Goal: Task Accomplishment & Management: Complete application form

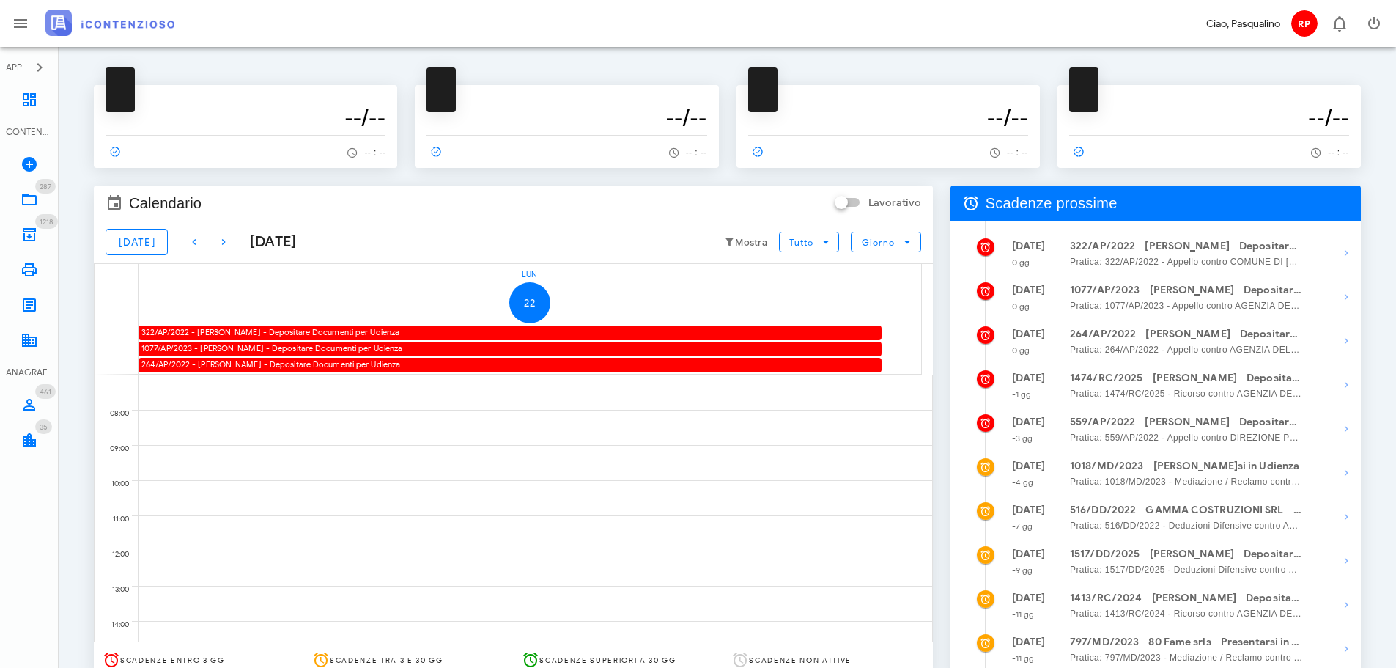
click at [218, 345] on div "1077/AP/2023 - PASQUALINO RIZZA - Depositare Documenti per Udienza" at bounding box center [510, 349] width 743 height 14
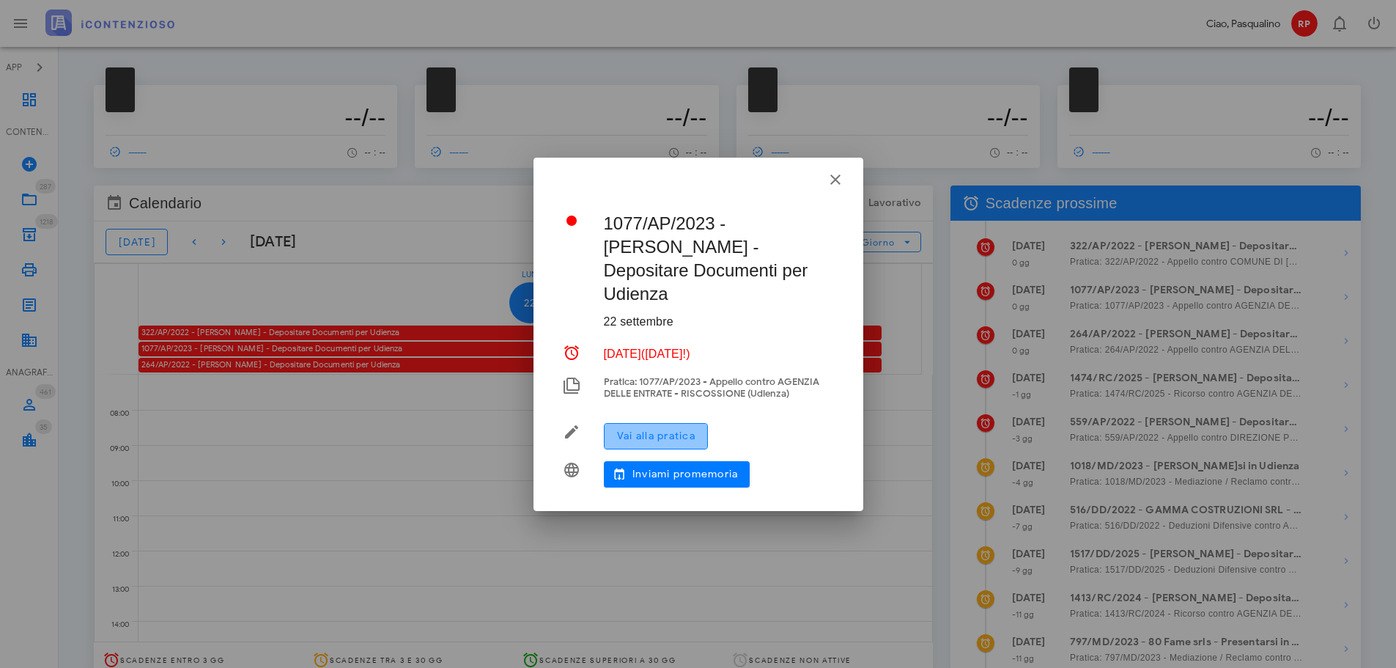
click at [642, 443] on button "Vai alla pratica" at bounding box center [656, 436] width 104 height 26
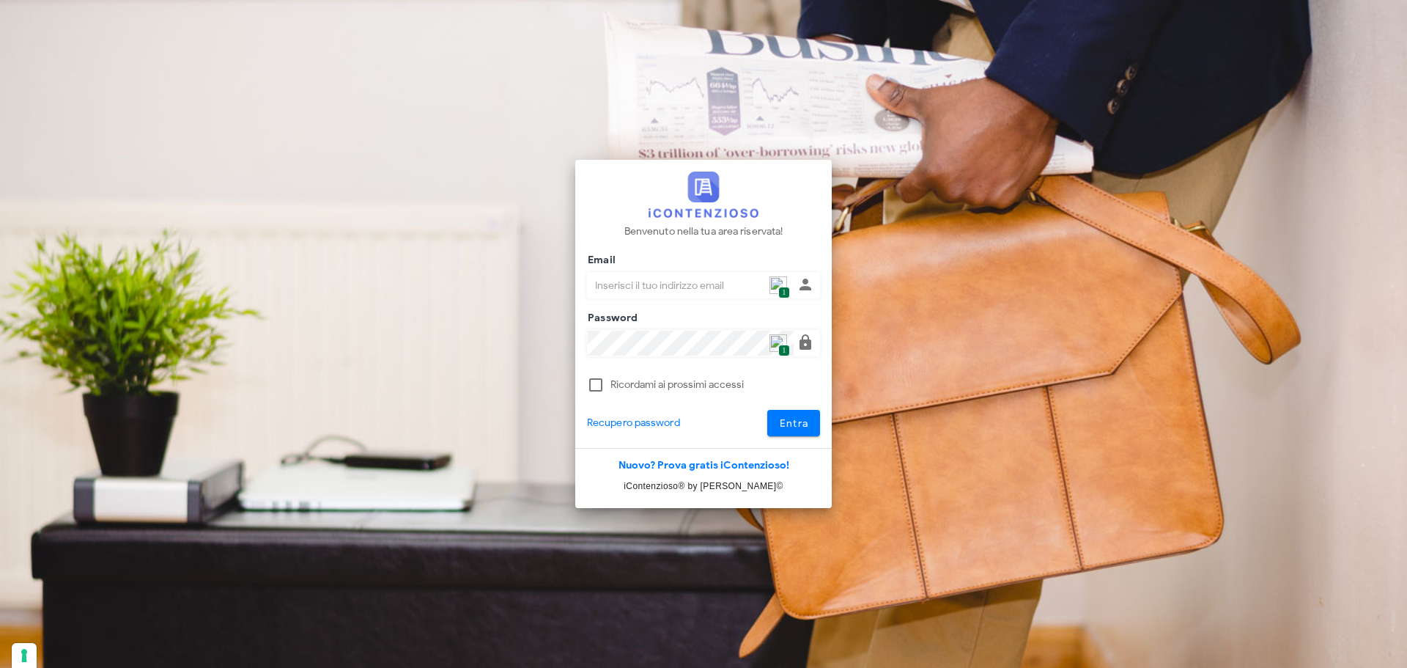
click at [787, 285] on img at bounding box center [779, 285] width 18 height 18
type input "[PERSON_NAME][EMAIL_ADDRESS][DOMAIN_NAME]"
click at [781, 420] on span "Entra" at bounding box center [794, 423] width 30 height 12
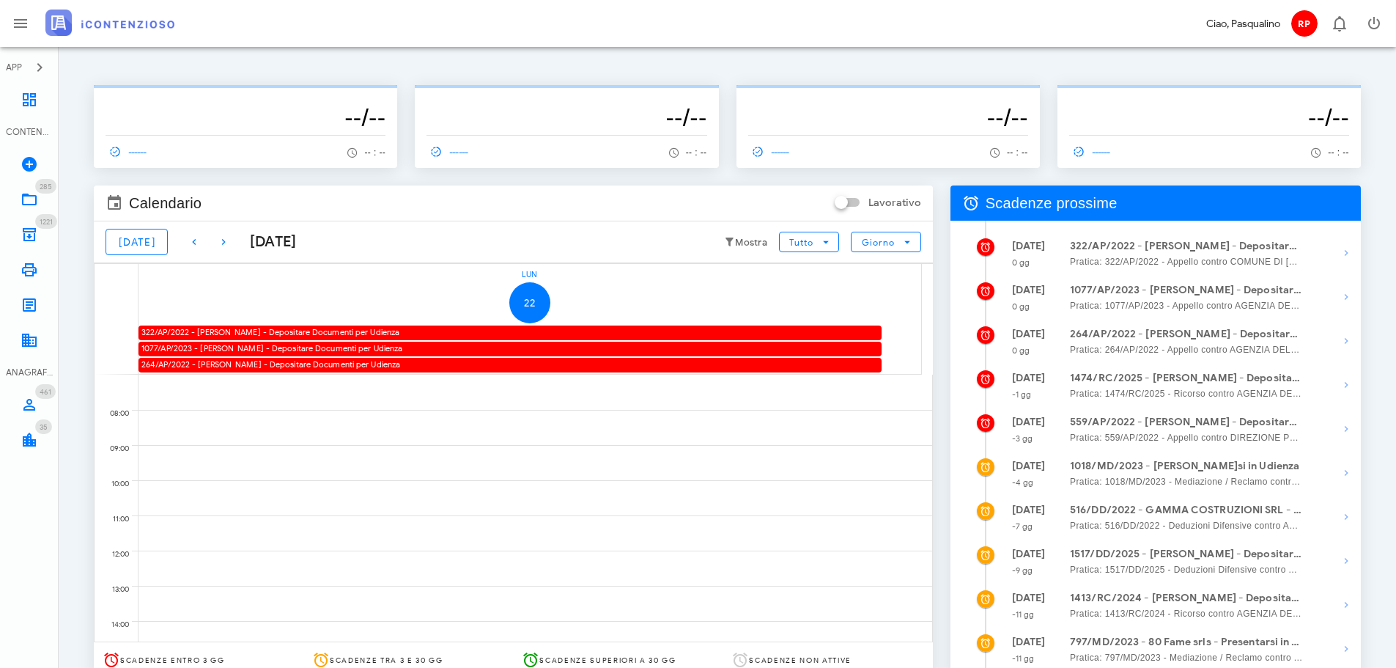
click at [303, 348] on div "1077/AP/2023 - PASQUALINO RIZZA - Depositare Documenti per Udienza" at bounding box center [510, 349] width 743 height 14
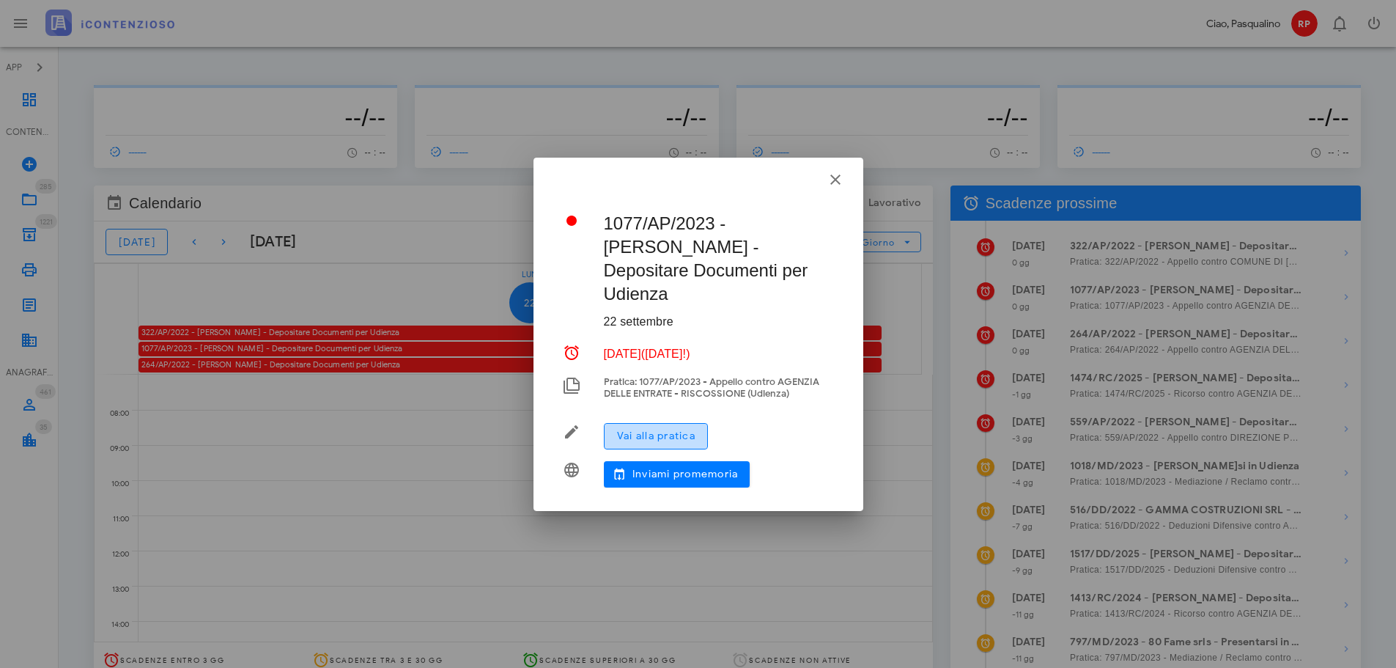
click at [674, 442] on button "Vai alla pratica" at bounding box center [656, 436] width 104 height 26
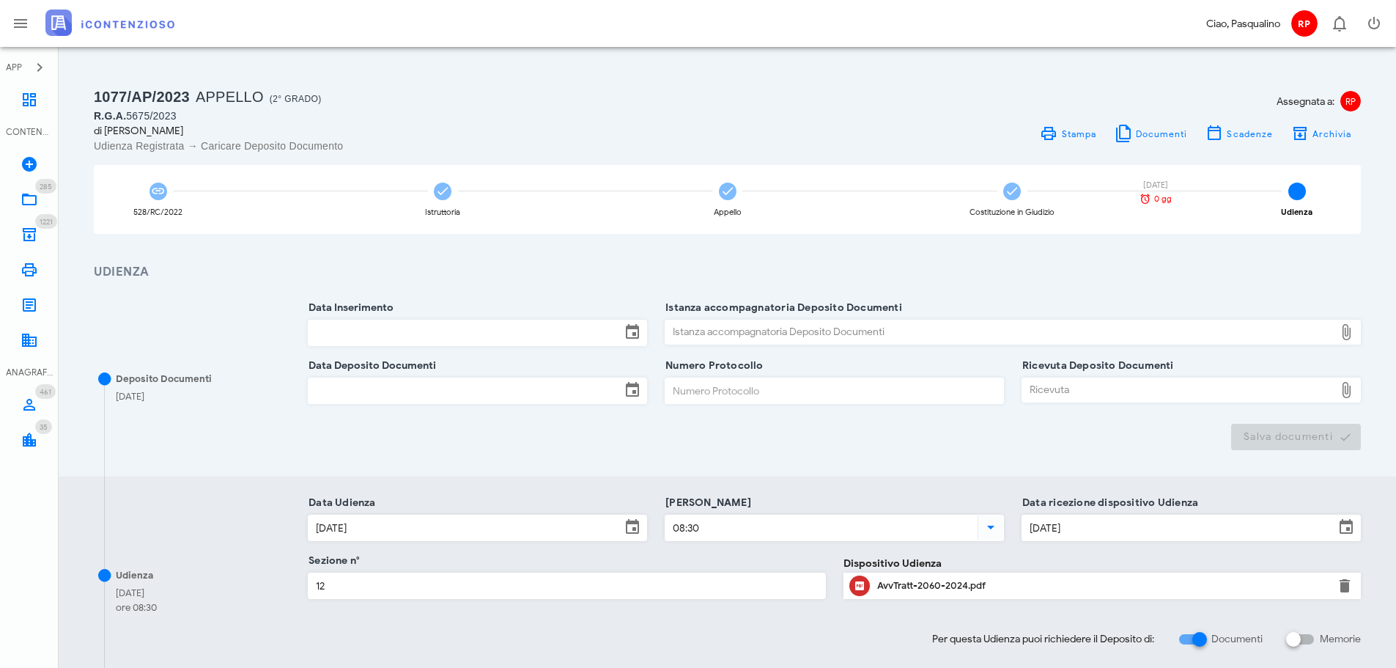
click at [528, 303] on div "Deposito Documenti 22/09/2025 Data Inserimento Istanza accompagnatoria Deposito…" at bounding box center [728, 378] width 1338 height 195
click at [523, 323] on input "Data Inserimento" at bounding box center [465, 332] width 312 height 25
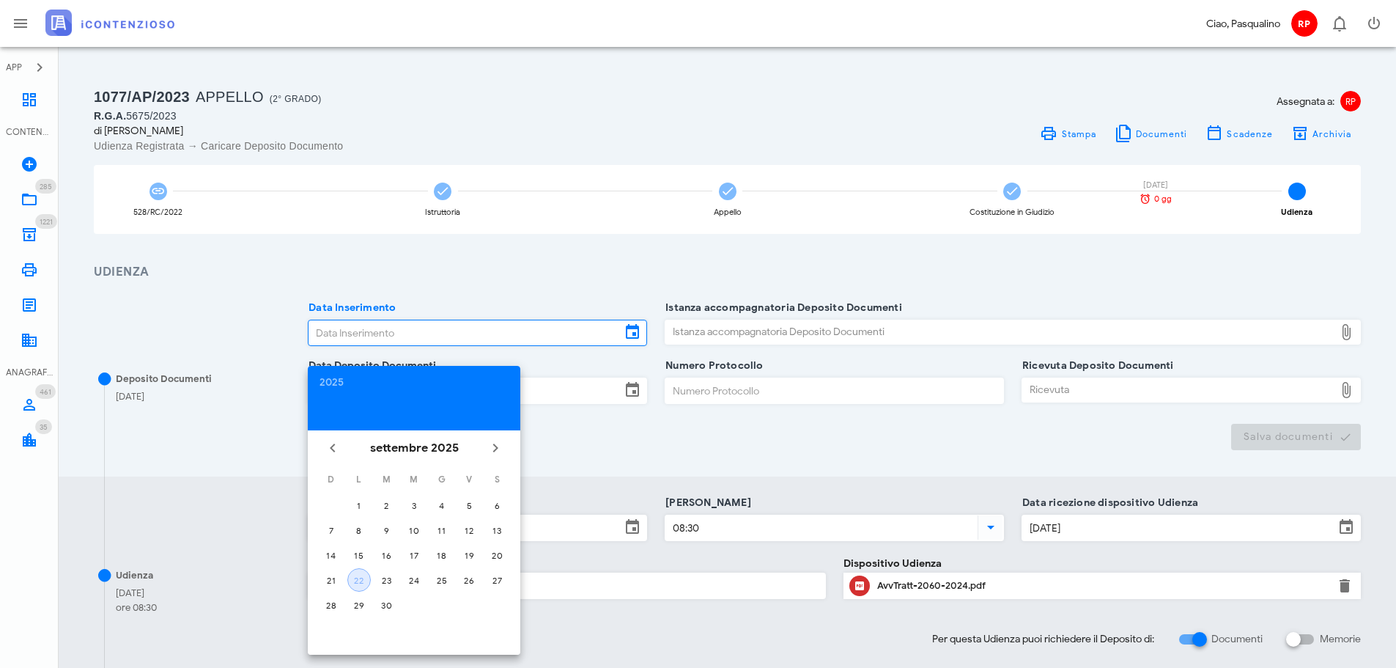
click at [356, 579] on div "22" at bounding box center [359, 580] width 22 height 11
type input "22/09/2025"
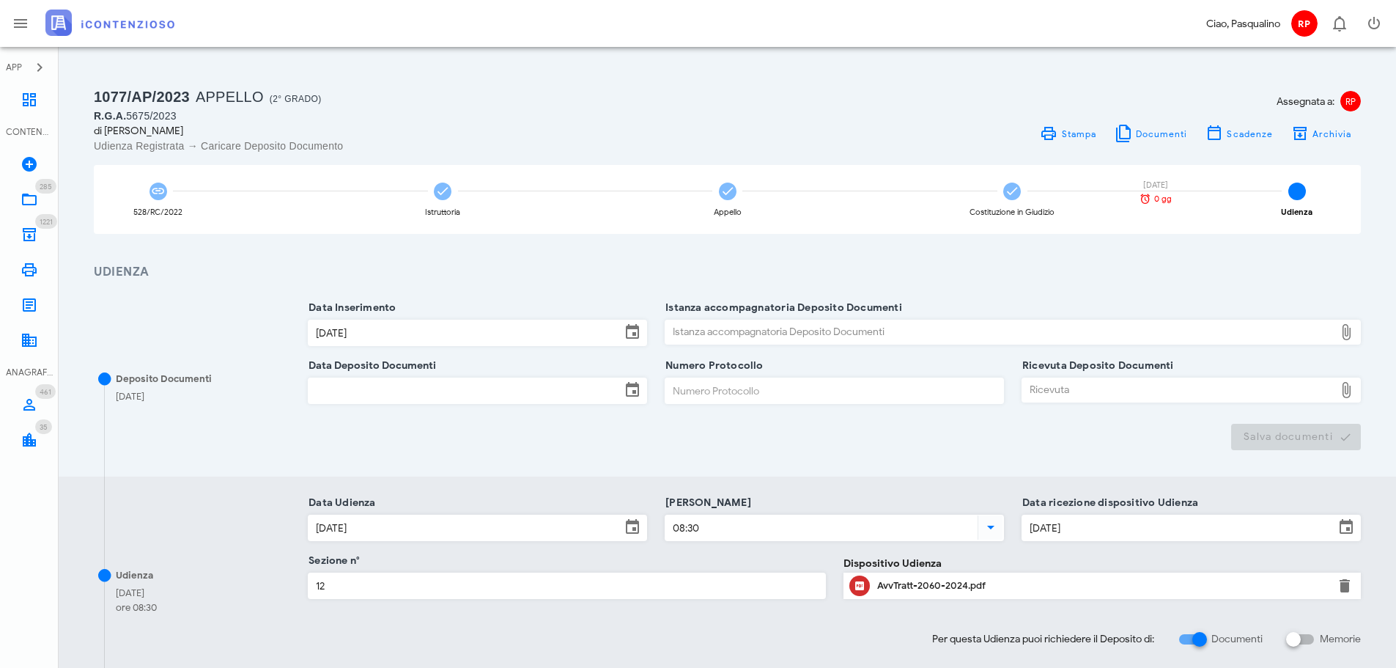
click at [739, 333] on div "Istanza accompagnatoria Deposito Documenti" at bounding box center [1000, 331] width 669 height 23
type input "C:\fakepath\Memoria - Rizza Pasqualino RGA 5675 2023.pdf"
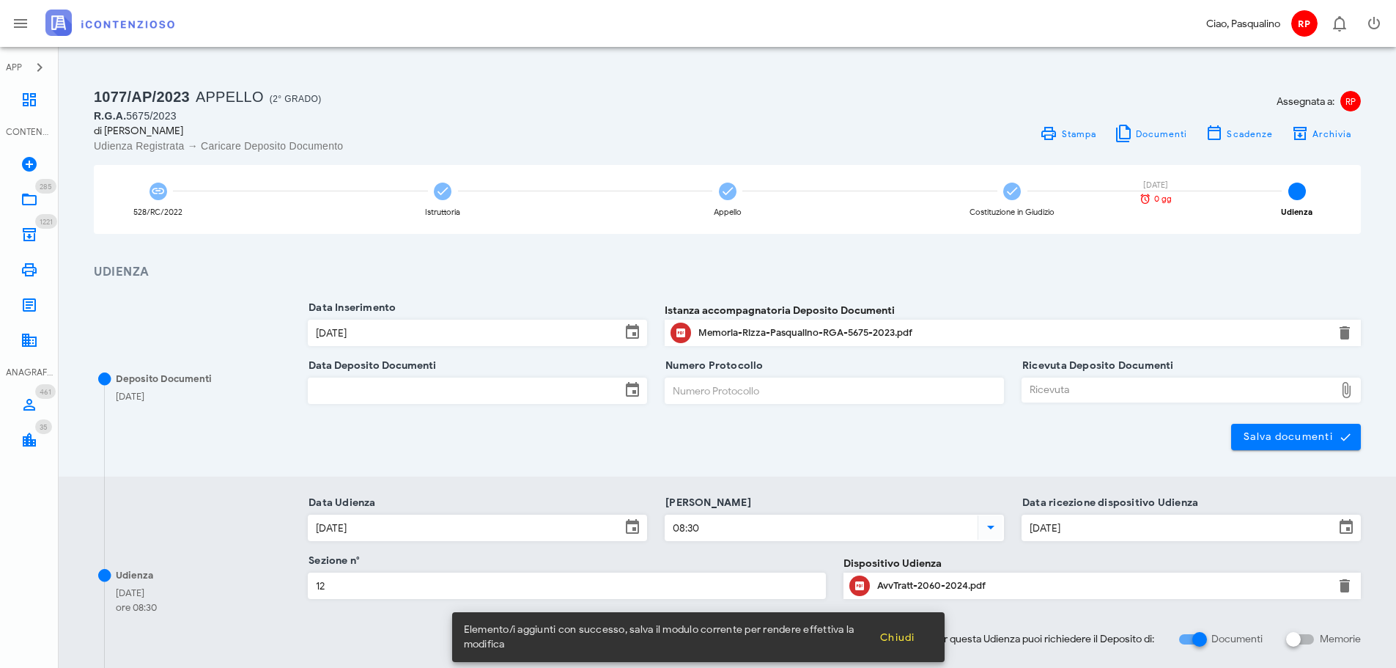
click at [424, 374] on div "Data Deposito Documenti" at bounding box center [477, 395] width 339 height 58
click at [430, 380] on input "Data Deposito Documenti" at bounding box center [465, 390] width 312 height 25
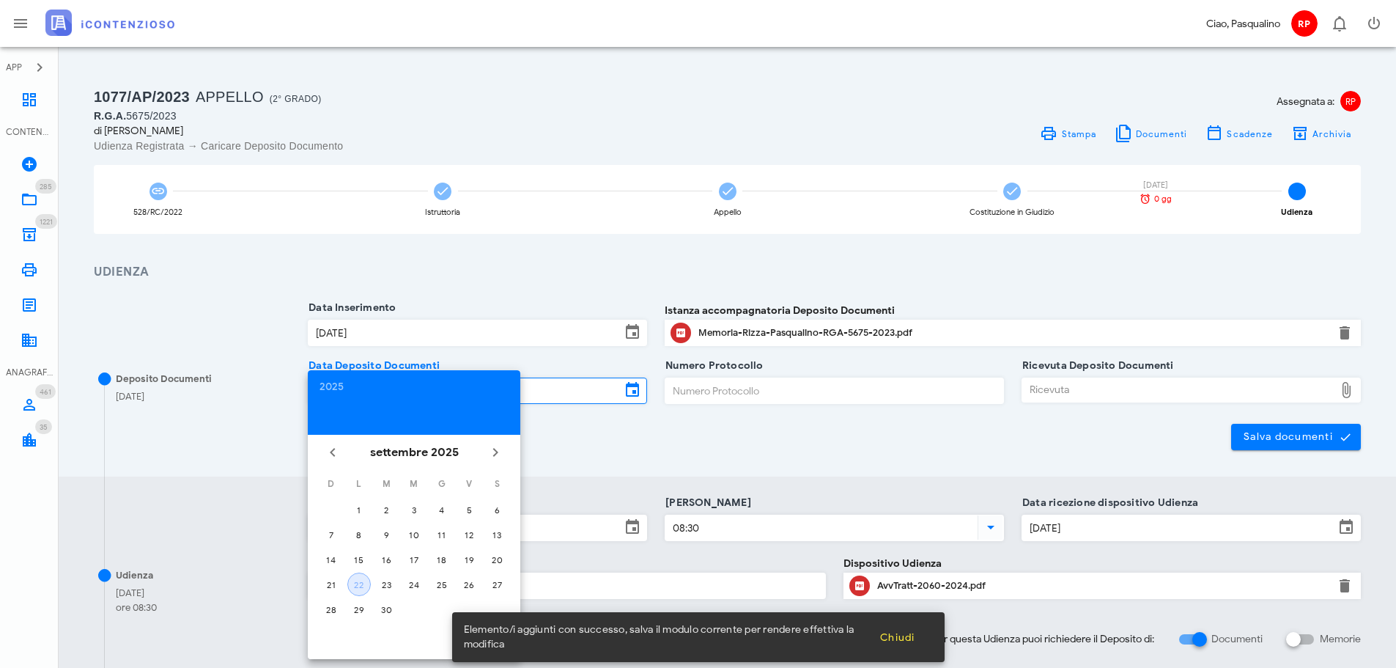
click at [360, 583] on div "22" at bounding box center [359, 584] width 22 height 11
type input "22/09/2025"
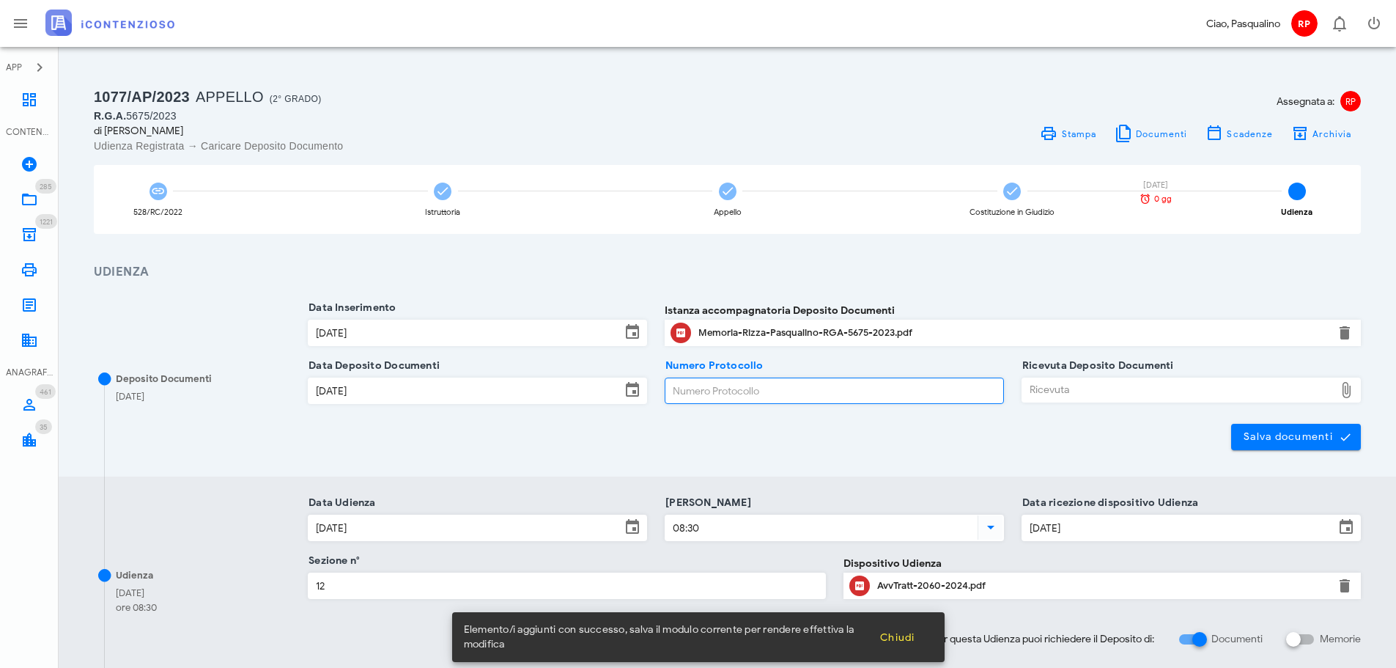
click at [717, 398] on input "Numero Protocollo" at bounding box center [835, 390] width 338 height 25
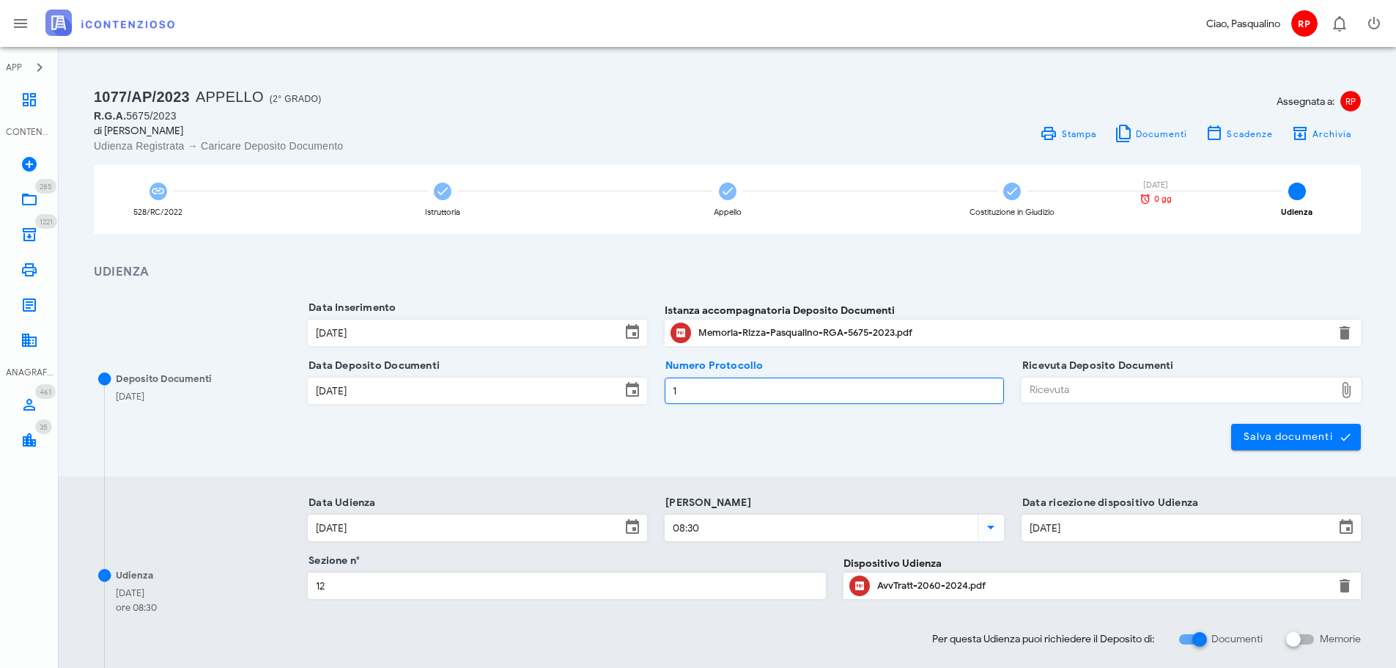
type input "1"
click at [1094, 380] on div "Ricevuta" at bounding box center [1179, 389] width 312 height 23
type input "C:\fakepath\NIR_D-3676312-2025.pdf"
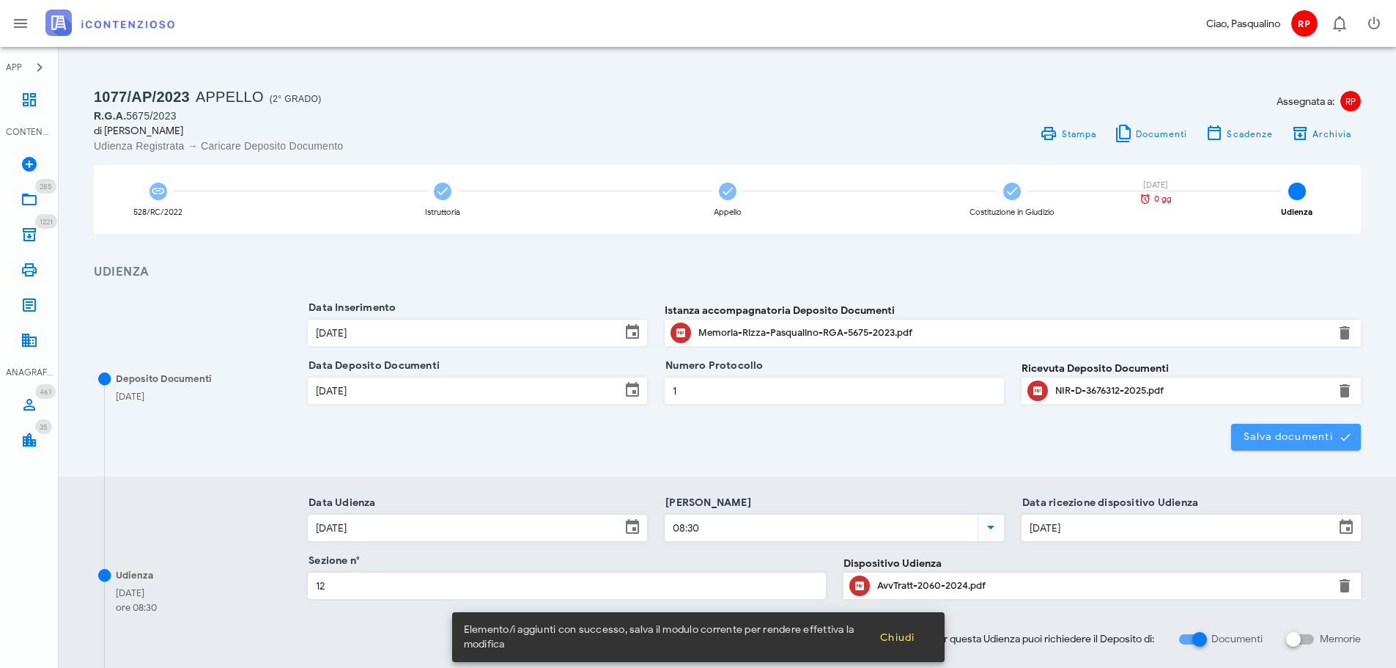
click at [1284, 436] on span "Salva documenti" at bounding box center [1296, 436] width 106 height 13
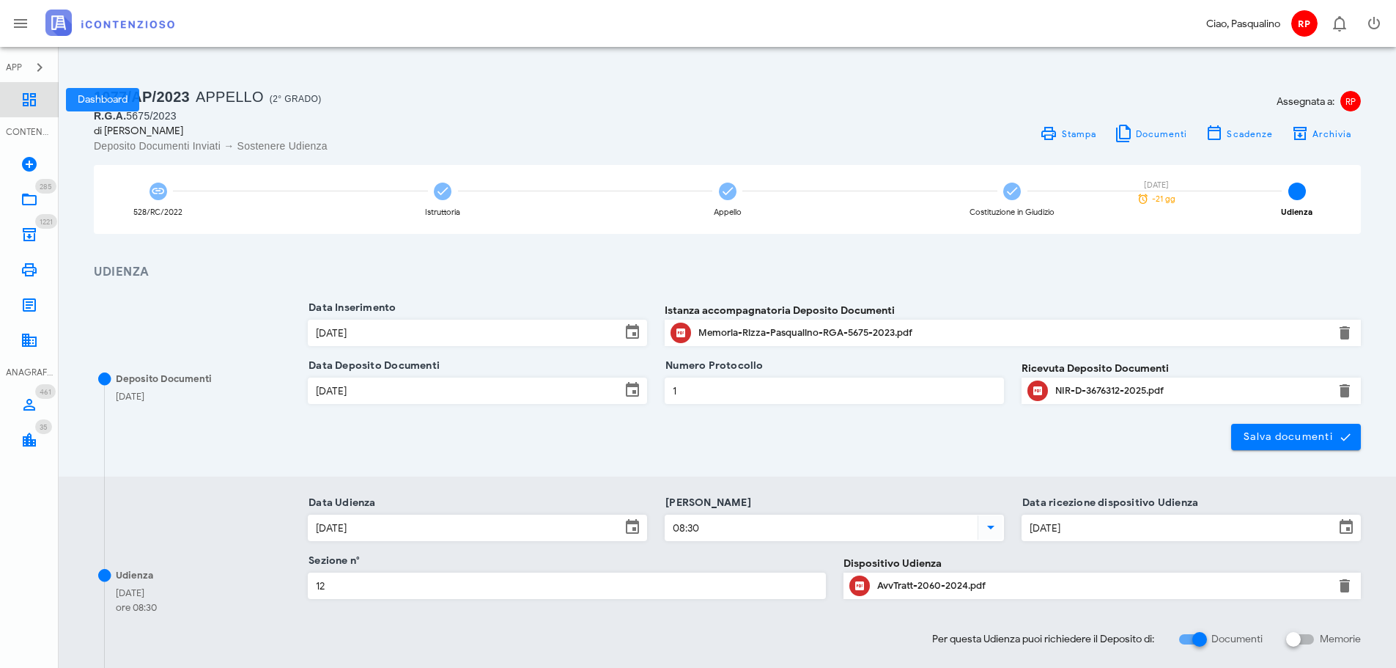
click at [33, 97] on icon at bounding box center [30, 100] width 18 height 18
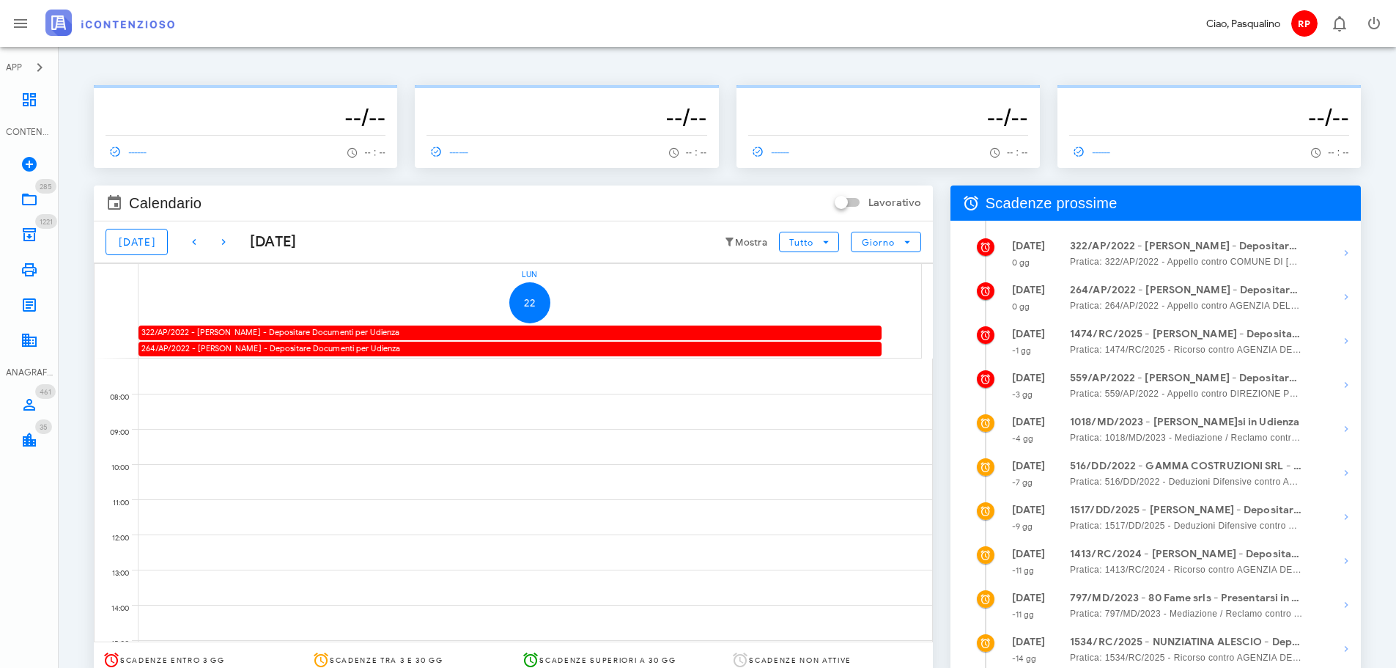
click at [301, 326] on div "322/AP/2022 - [PERSON_NAME] - Depositare Documenti per Udienza" at bounding box center [510, 332] width 743 height 14
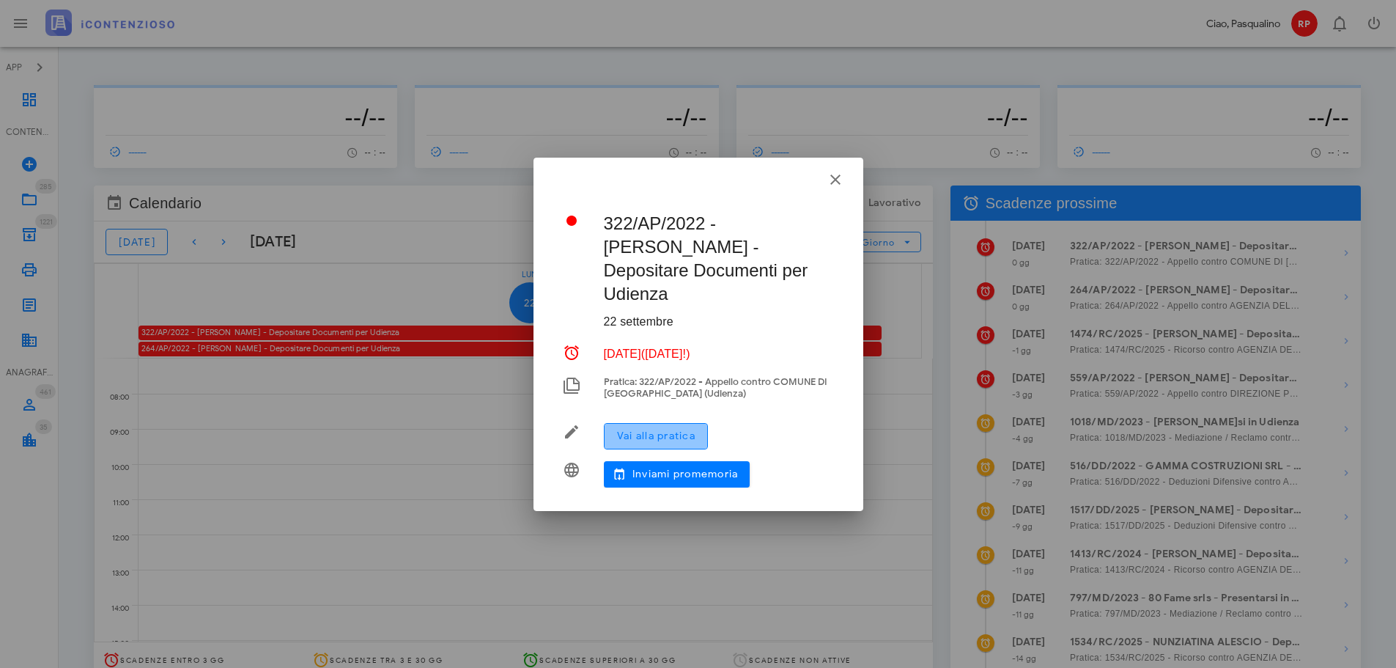
click at [658, 437] on button "Vai alla pratica" at bounding box center [656, 436] width 104 height 26
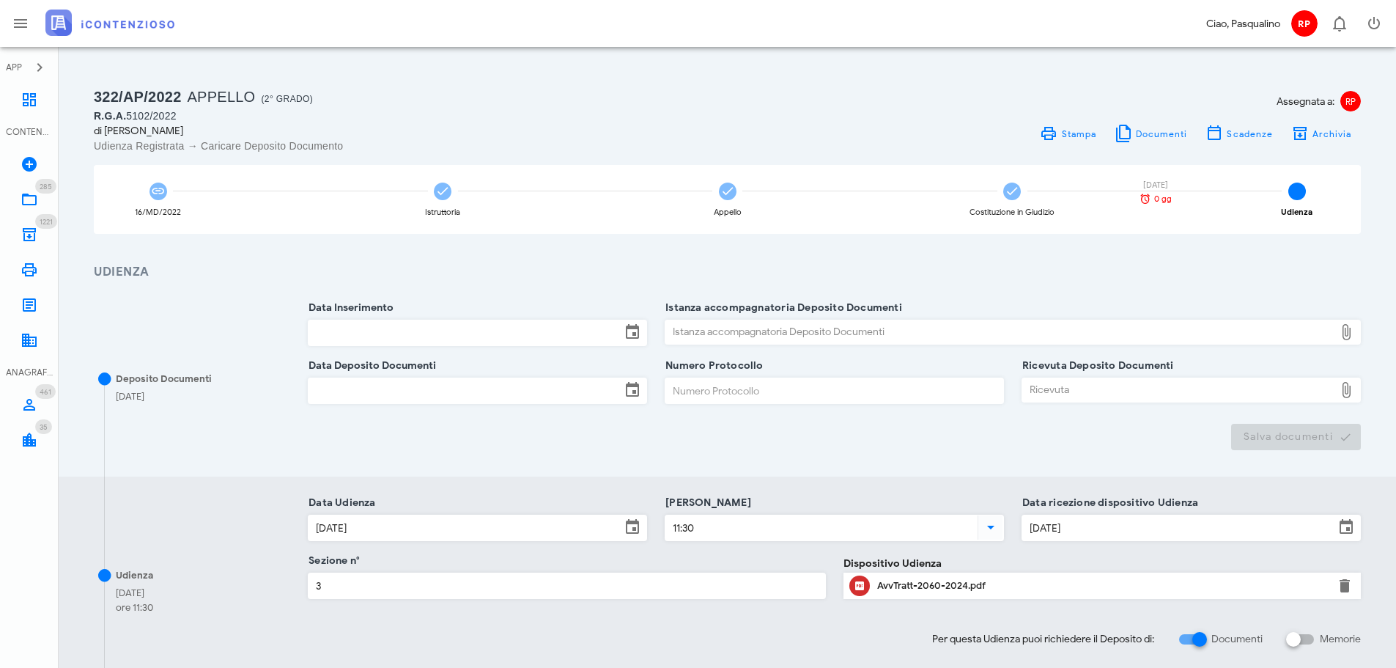
drag, startPoint x: 385, startPoint y: 123, endPoint x: 230, endPoint y: 115, distance: 154.9
click at [385, 123] on div "di ARMANDO CARAMMA" at bounding box center [406, 130] width 625 height 15
click at [44, 88] on link "Dashboard" at bounding box center [29, 99] width 59 height 35
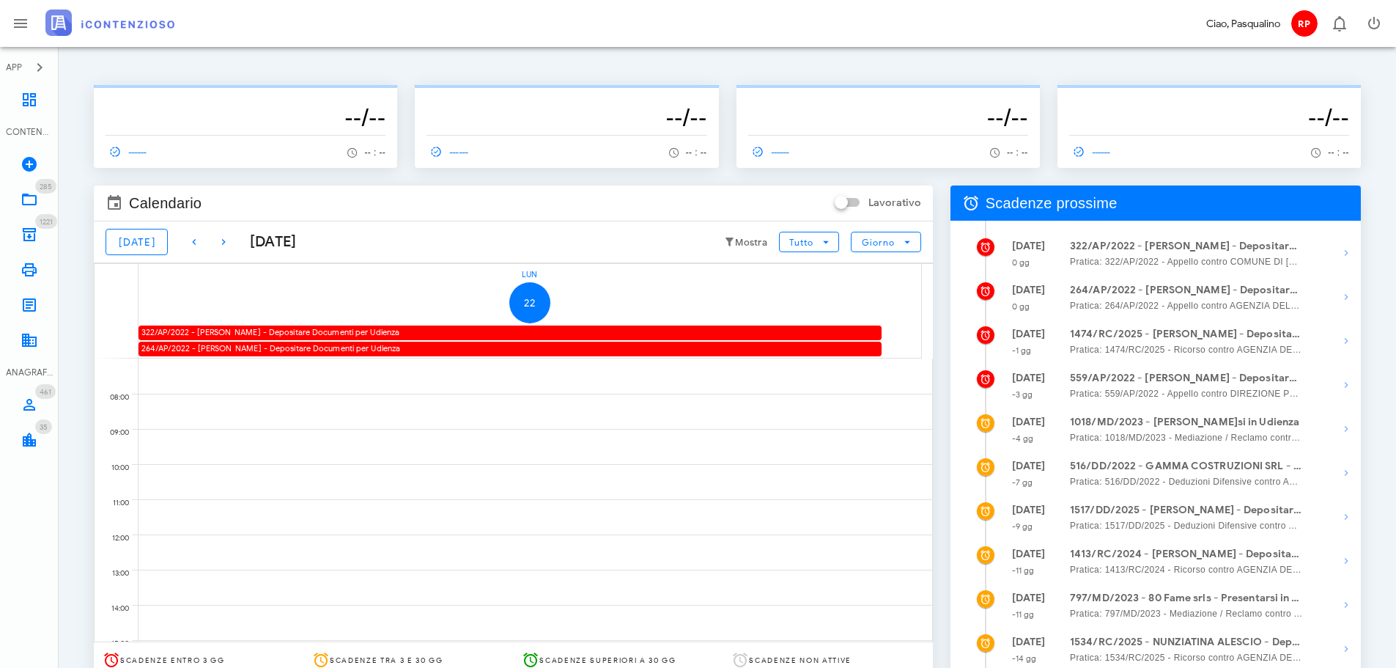
click at [294, 347] on div "264/AP/2022 - [PERSON_NAME] - Depositare Documenti per Udienza" at bounding box center [510, 349] width 743 height 14
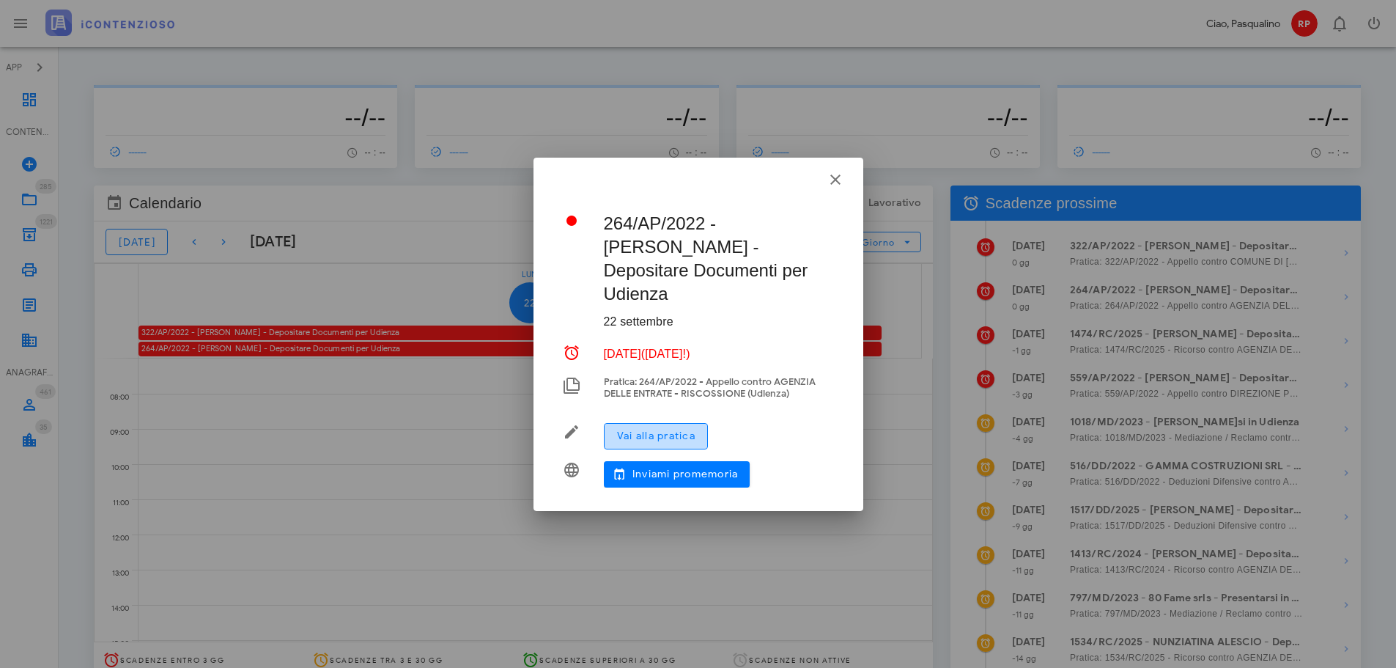
click at [693, 430] on span "Vai alla pratica" at bounding box center [655, 436] width 79 height 12
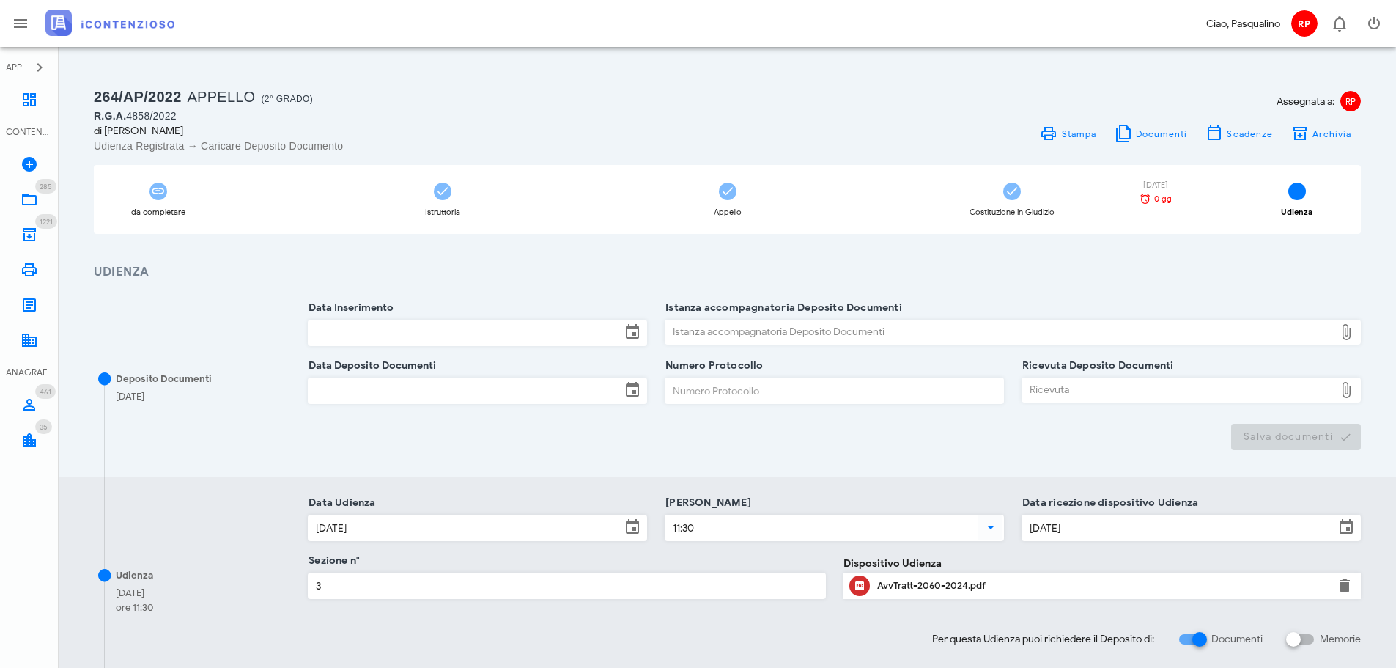
click at [377, 339] on input "Data Inserimento" at bounding box center [465, 332] width 312 height 25
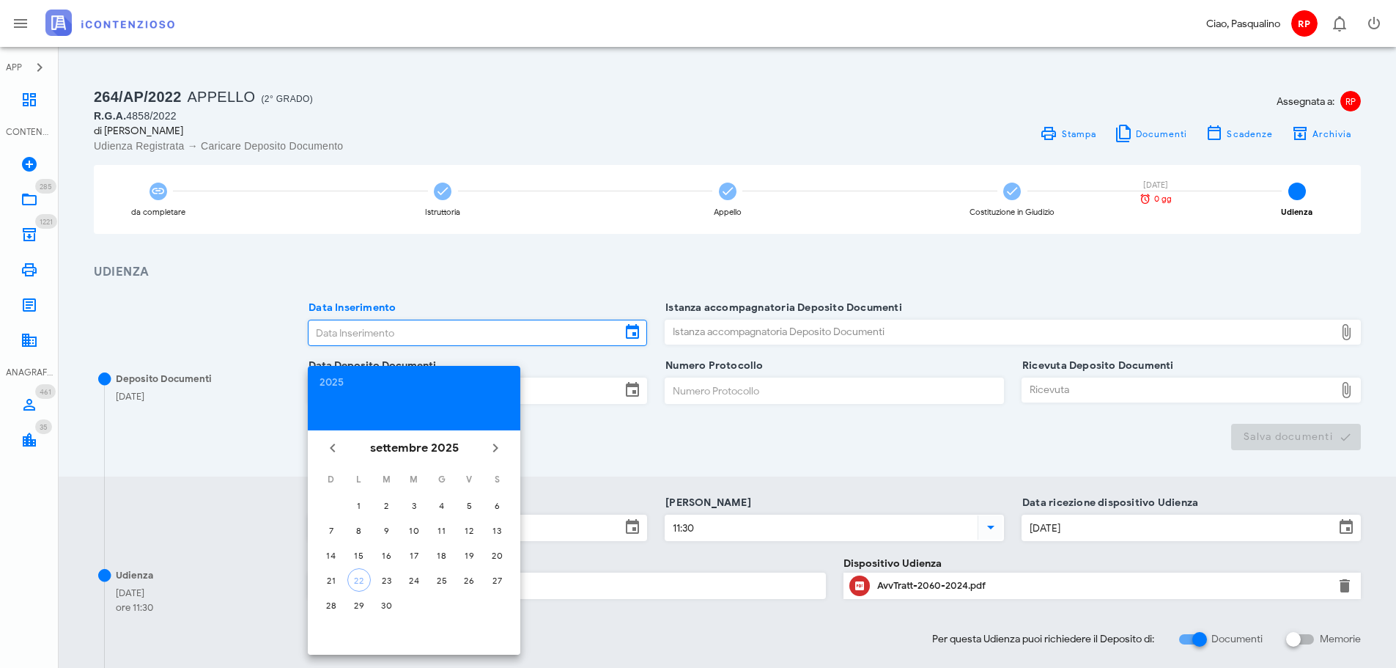
click at [358, 592] on table "D L M M G V S 1 2 3 4 5 6 7 8 9 10 11 12 13 14 15 16 17 18 19 20 21 22 23 24 25…" at bounding box center [414, 541] width 195 height 152
click at [353, 581] on div "22" at bounding box center [359, 580] width 22 height 11
type input "22/09/2025"
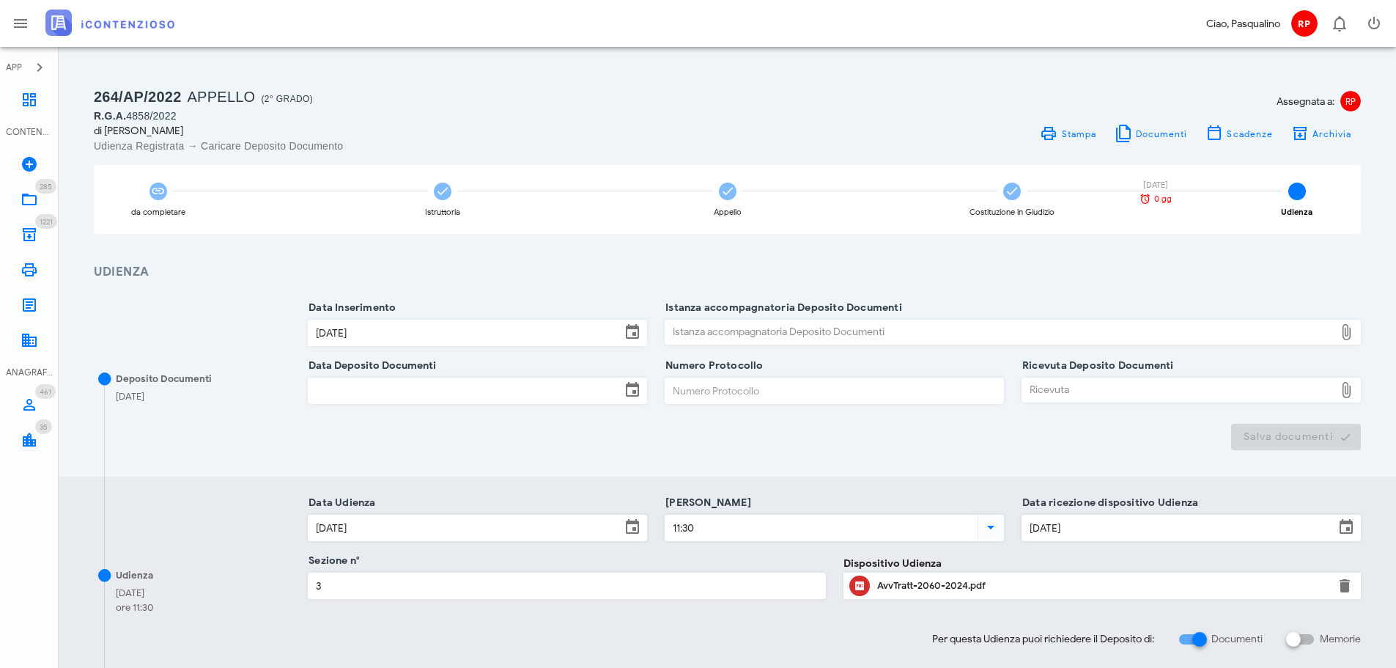
click at [713, 331] on div "Istanza accompagnatoria Deposito Documenti" at bounding box center [1000, 331] width 669 height 23
type input "C:\fakepath\ISTANZA ESTINZIONE PROCESSO - MAZZONE SALVATORE RGA 4858 2022.pdf"
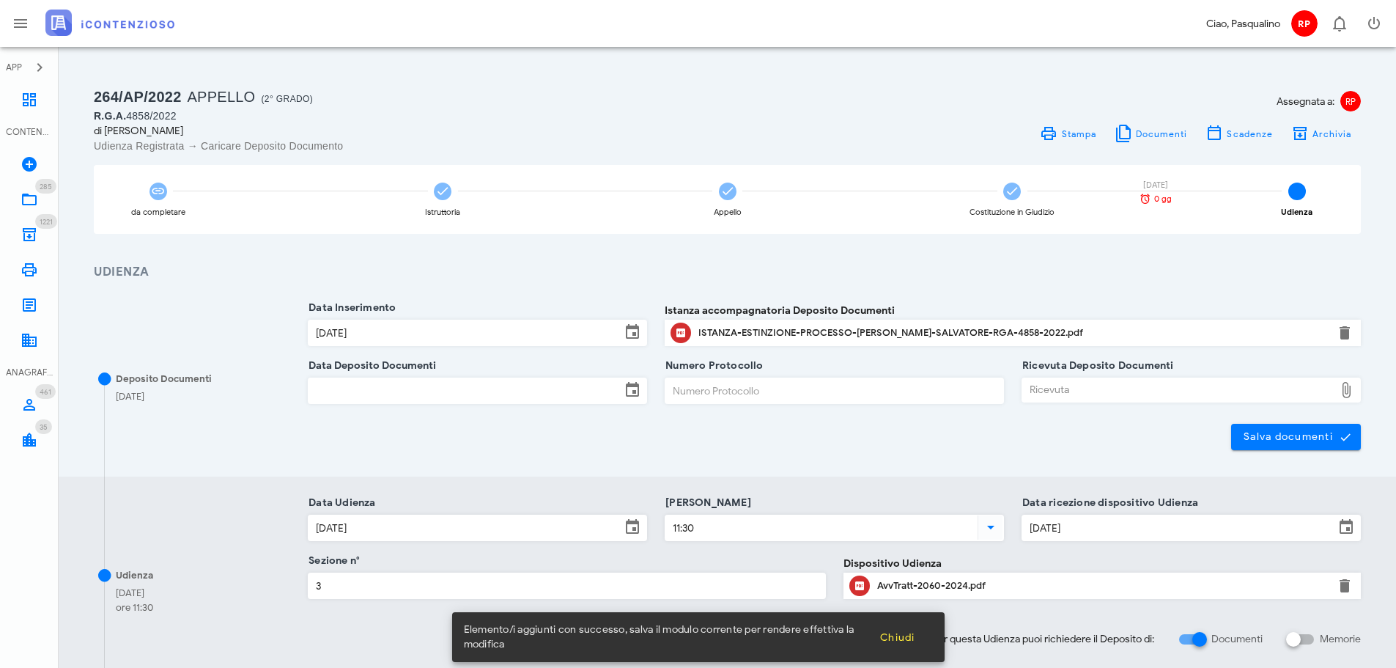
click at [384, 401] on input "Data Deposito Documenti" at bounding box center [465, 390] width 312 height 25
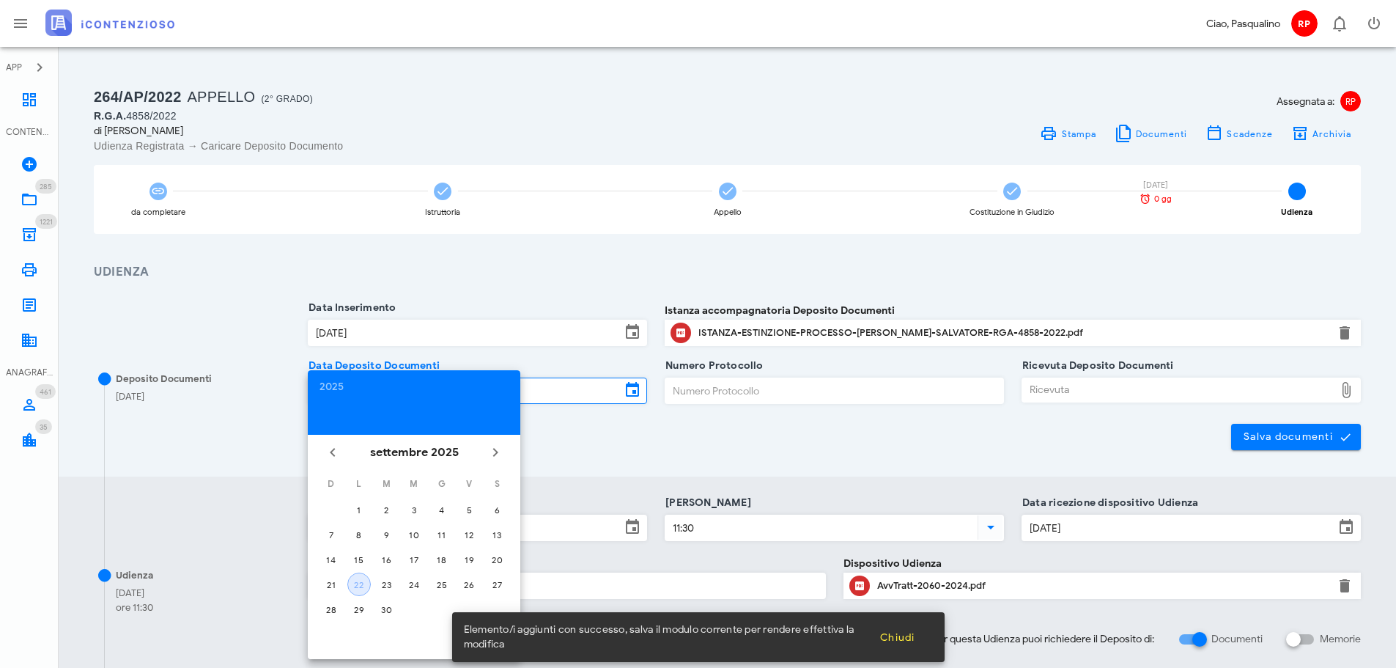
click at [364, 579] on div "22" at bounding box center [359, 584] width 22 height 11
type input "22/09/2025"
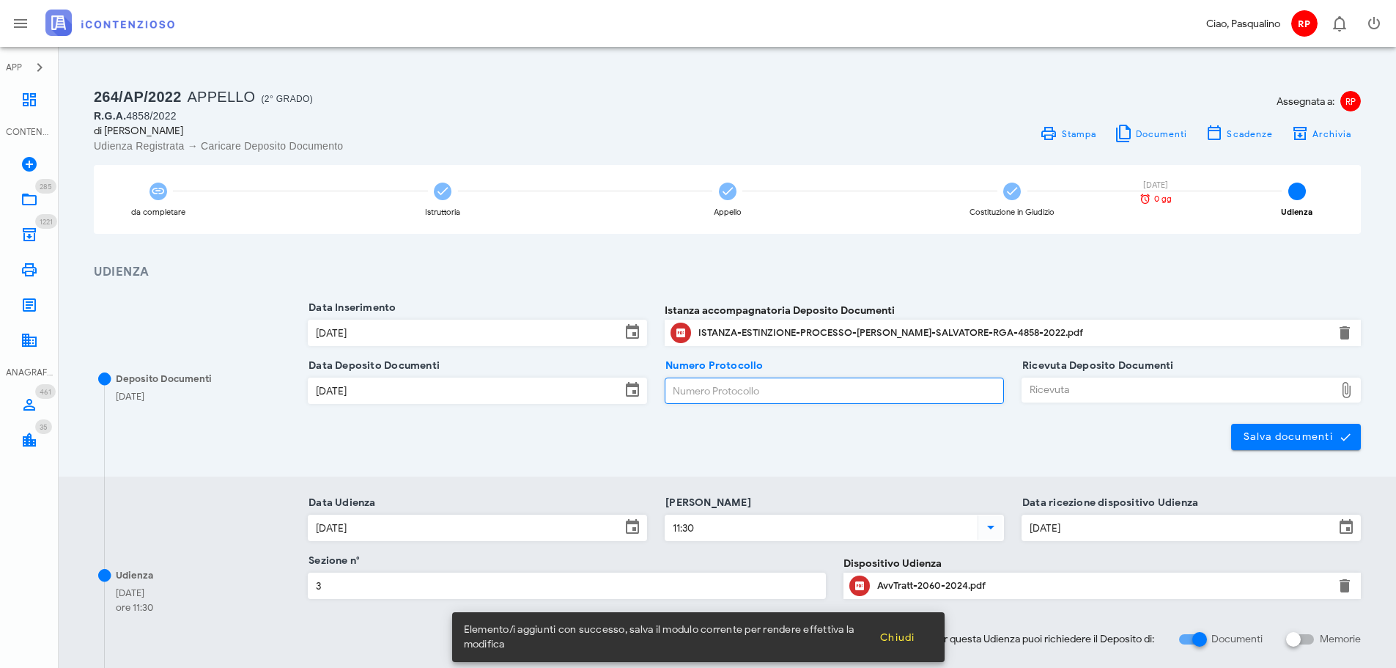
click at [737, 401] on input "Numero Protocollo" at bounding box center [835, 390] width 338 height 25
type input "1"
click at [1098, 399] on div "Ricevuta" at bounding box center [1179, 389] width 312 height 23
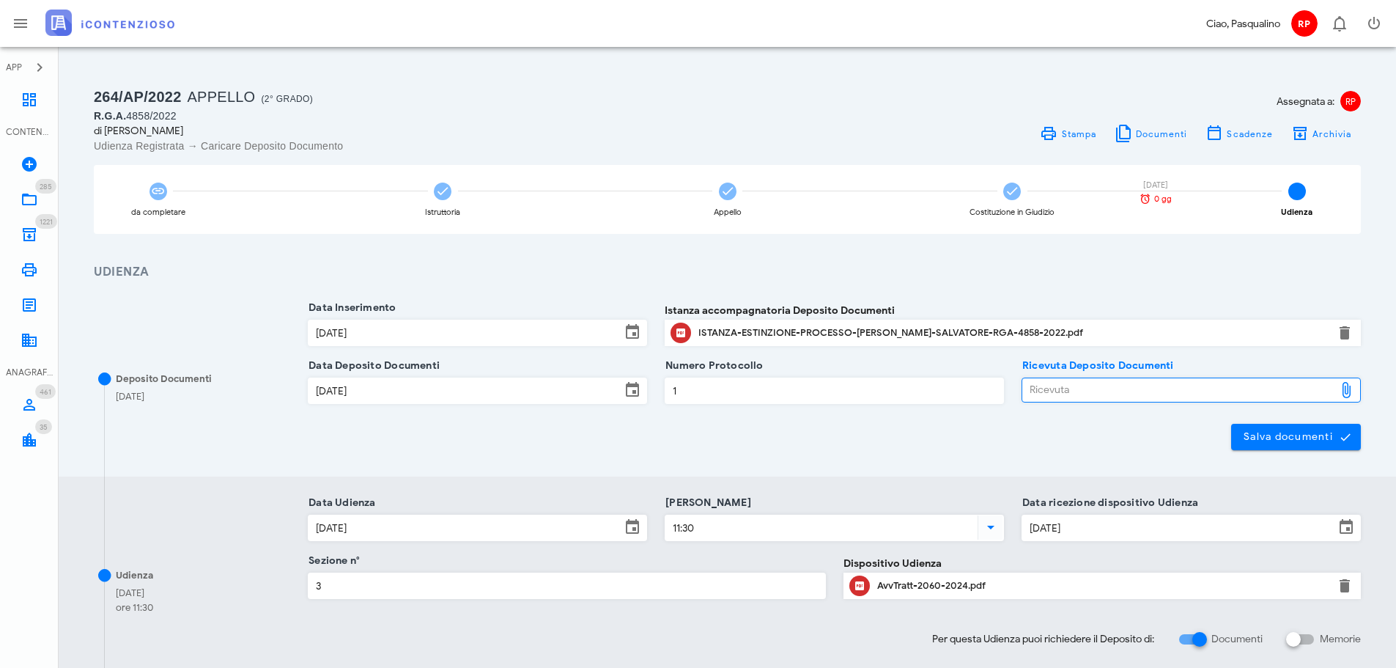
type input "C:\fakepath\NIR_D-3676467-2025.pdf"
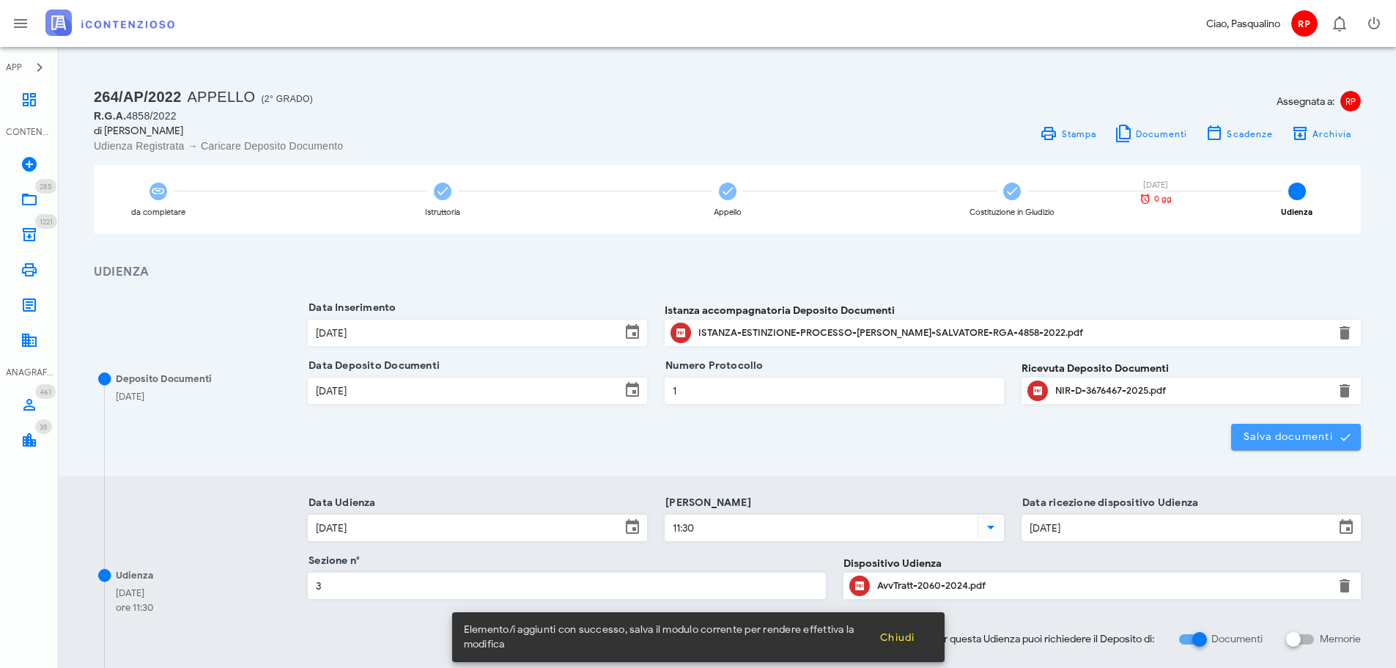
drag, startPoint x: 1247, startPoint y: 432, endPoint x: 1229, endPoint y: 435, distance: 17.7
click at [1247, 433] on span "Salva documenti" at bounding box center [1296, 436] width 106 height 13
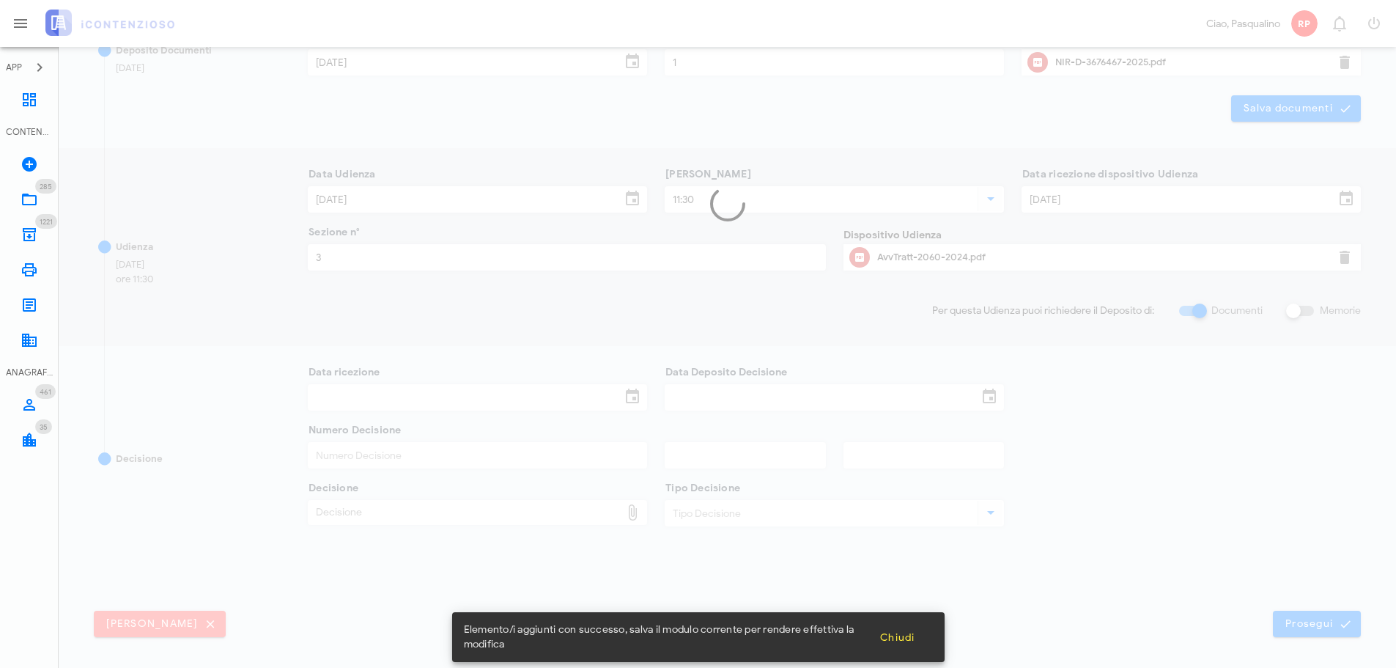
scroll to position [383, 0]
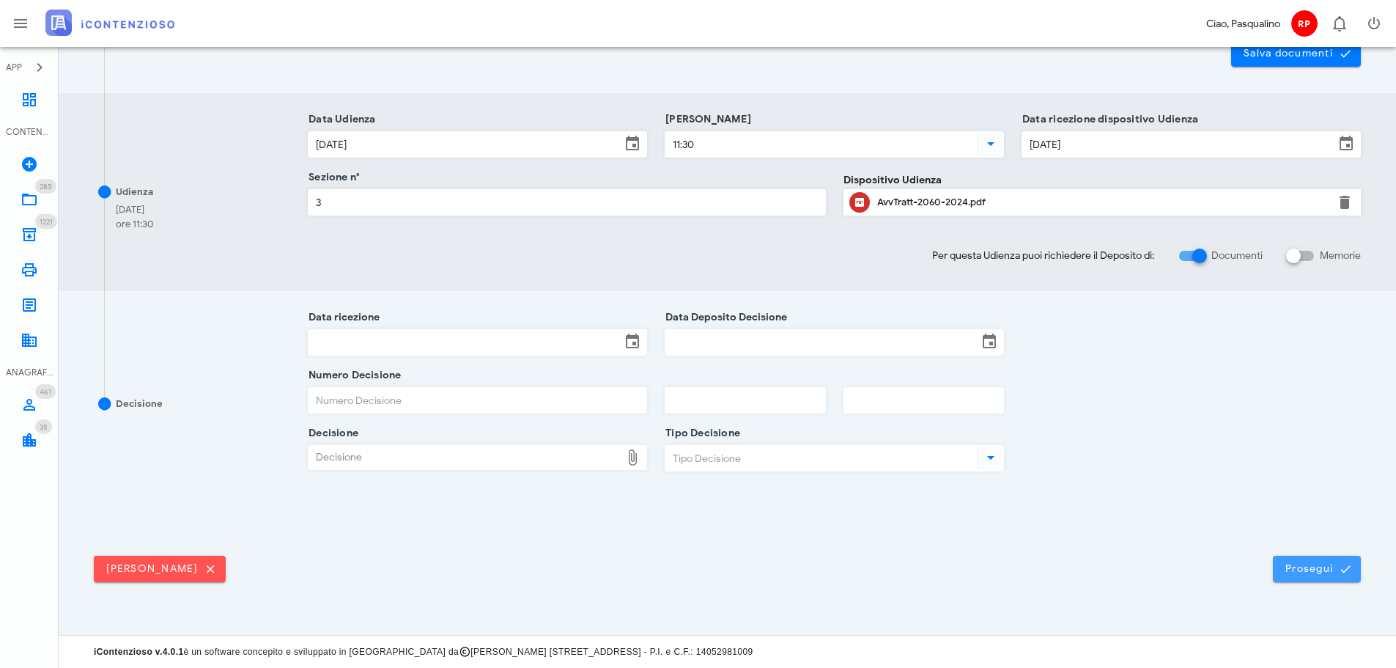
click at [1320, 570] on span "Prosegui" at bounding box center [1317, 568] width 65 height 13
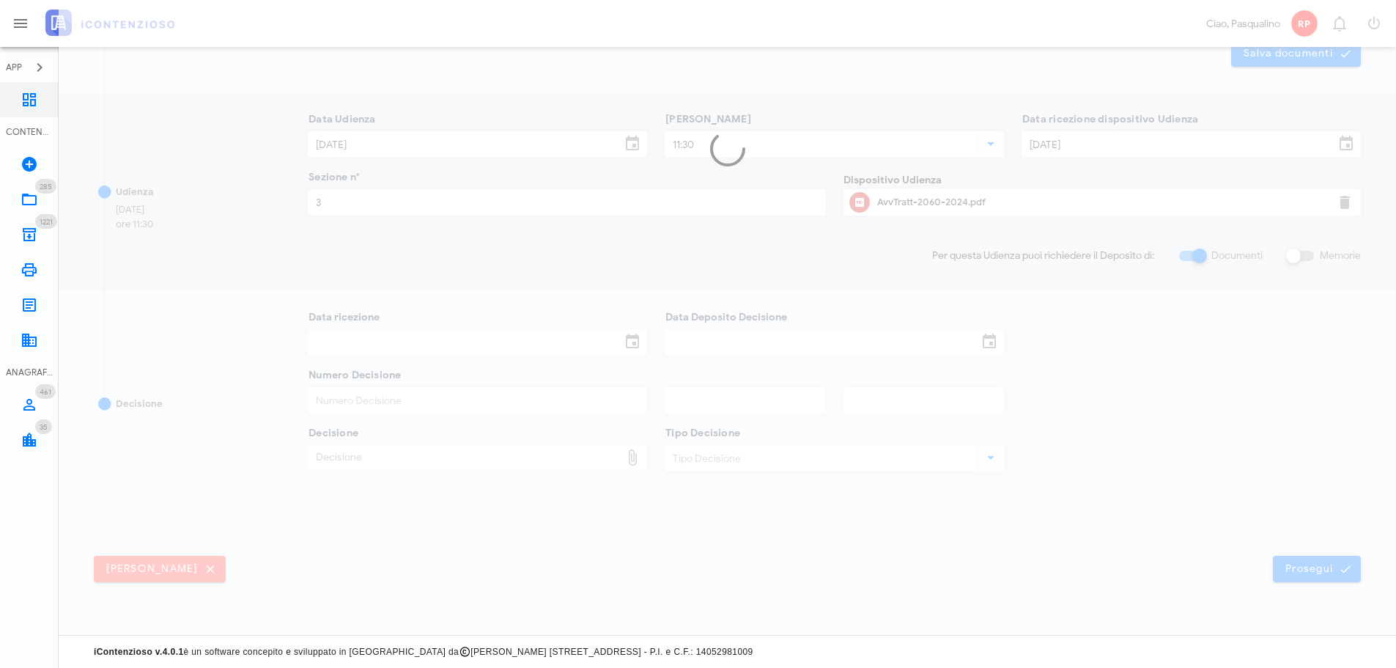
scroll to position [0, 0]
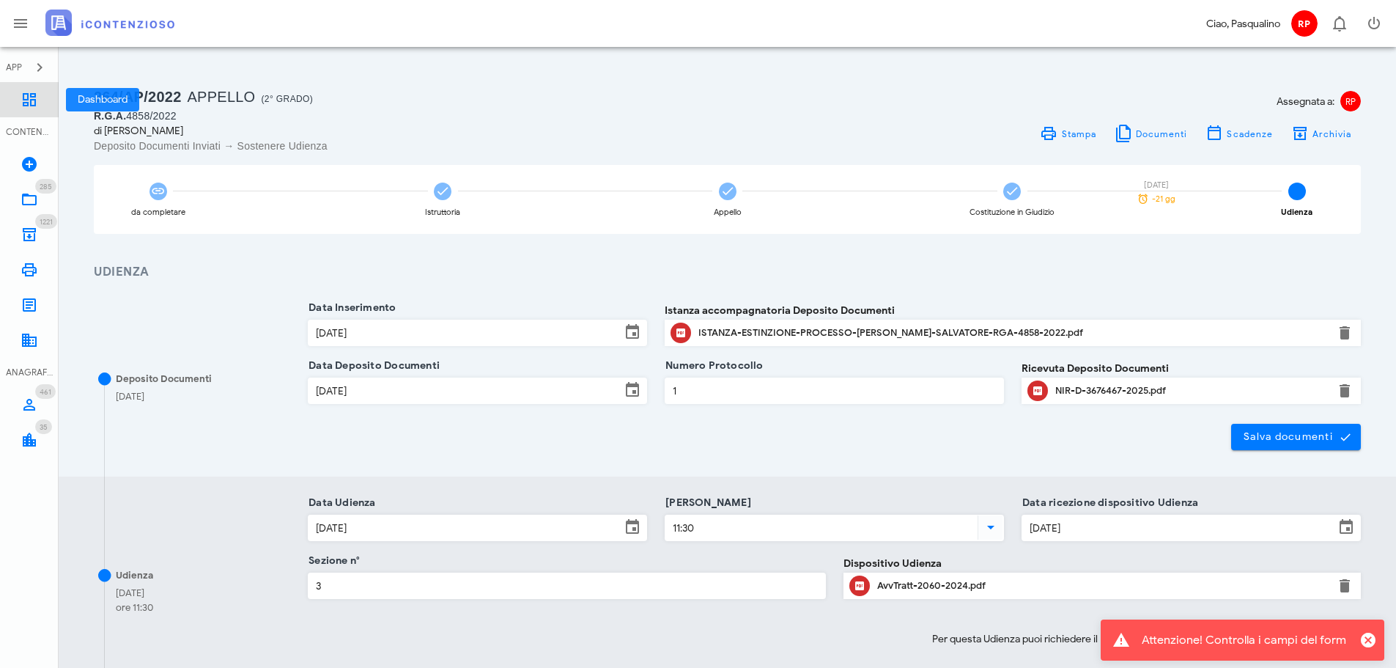
click at [38, 99] on link "Dashboard" at bounding box center [29, 99] width 59 height 35
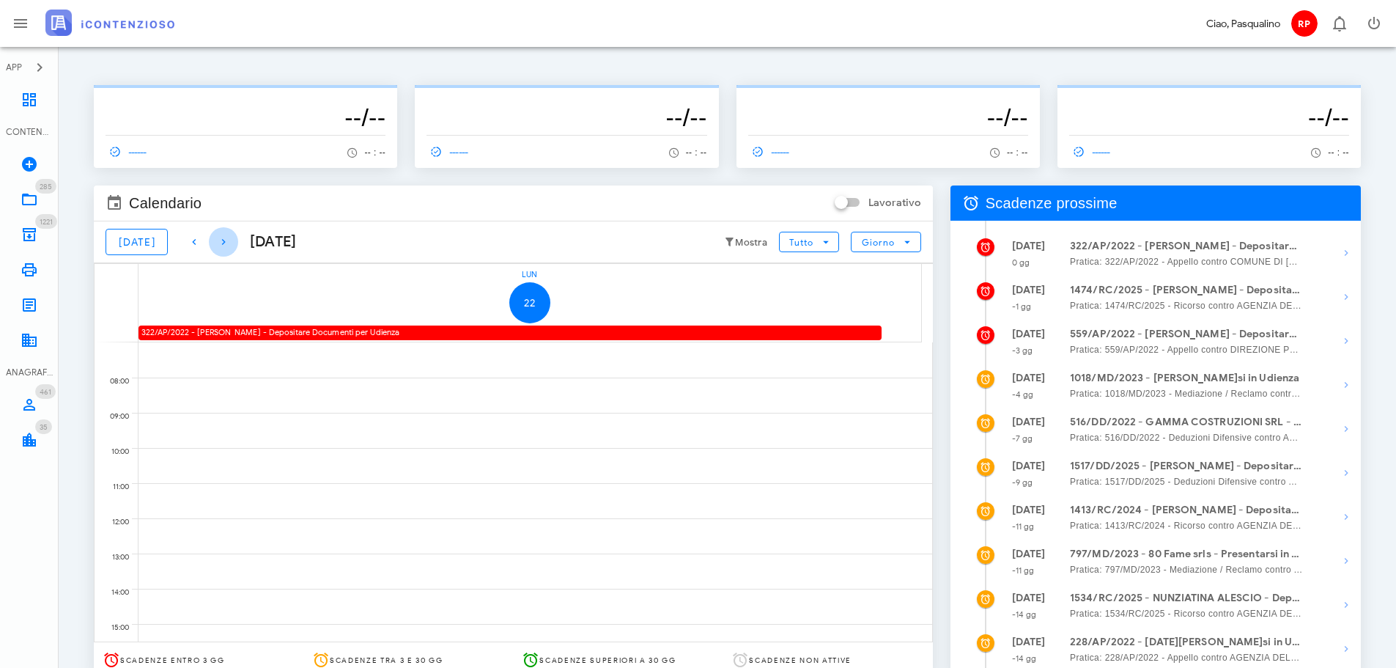
click at [215, 238] on icon "button" at bounding box center [224, 242] width 18 height 18
click at [115, 237] on button "[DATE]" at bounding box center [137, 242] width 62 height 26
click at [32, 114] on link "Dashboard" at bounding box center [29, 99] width 59 height 35
